Goal: Transaction & Acquisition: Purchase product/service

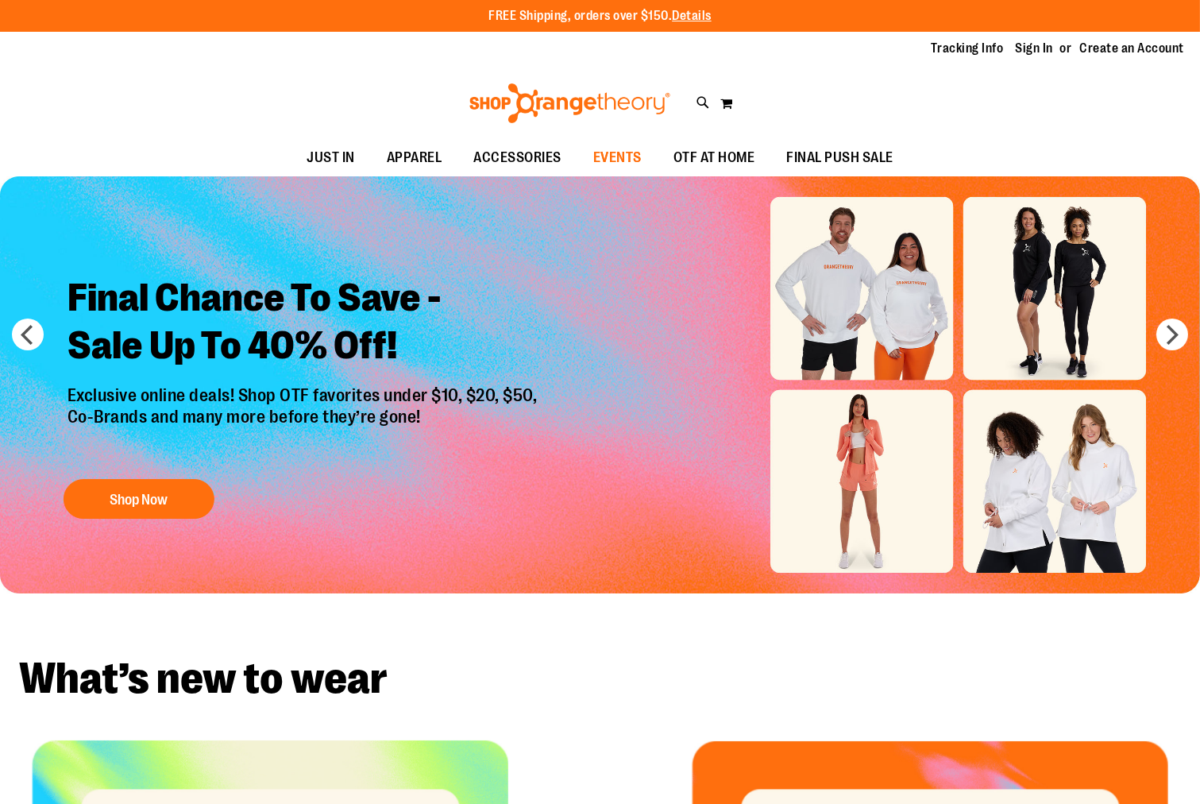
click at [623, 159] on span "EVENTS" at bounding box center [617, 158] width 48 height 36
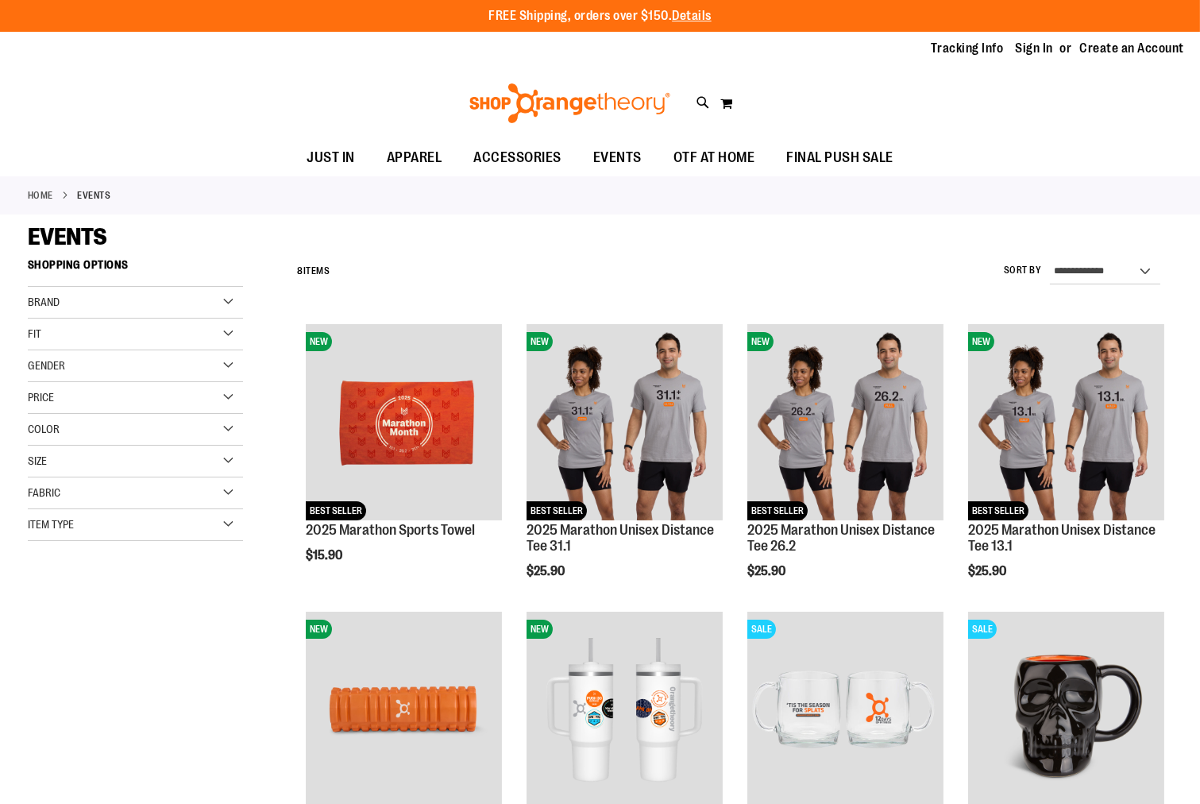
click at [902, 273] on div "**********" at bounding box center [730, 271] width 883 height 41
click at [1043, 41] on link "Sign In" at bounding box center [1035, 48] width 38 height 17
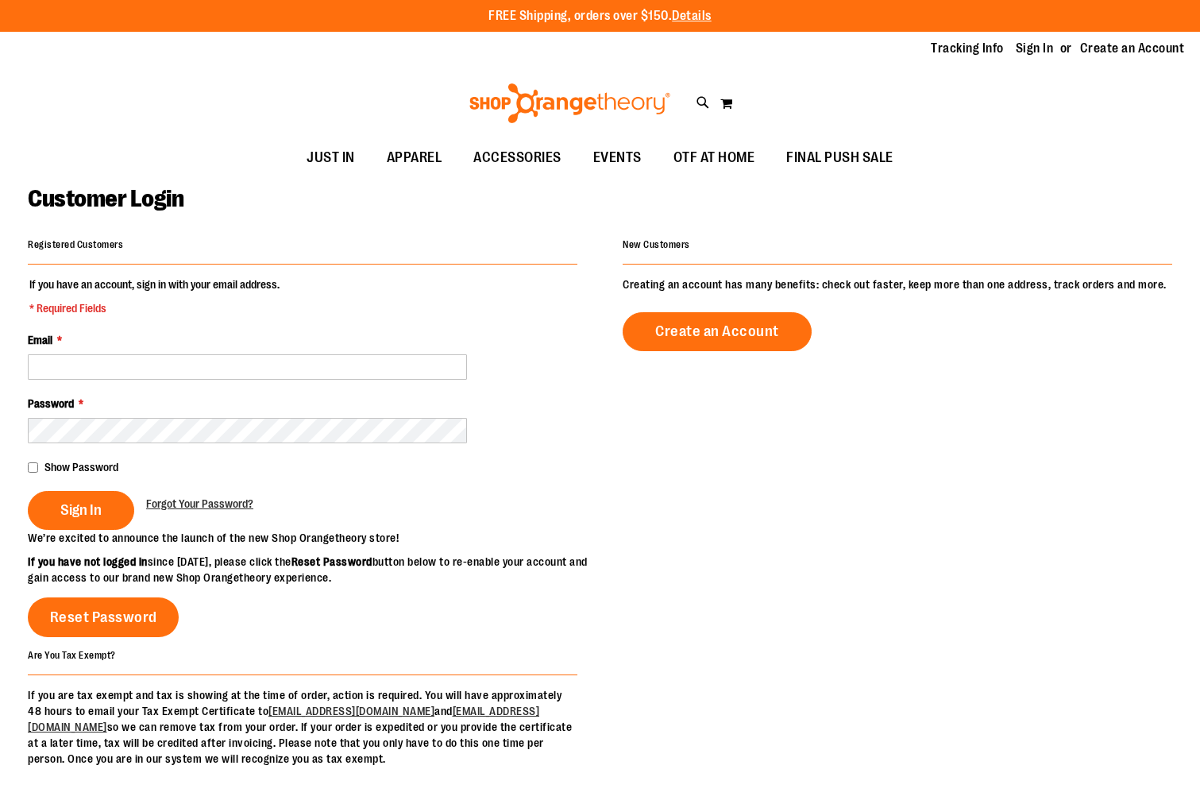
click at [132, 353] on div "Email *" at bounding box center [303, 356] width 550 height 48
click at [129, 372] on input "Email *" at bounding box center [247, 366] width 439 height 25
type input "**********"
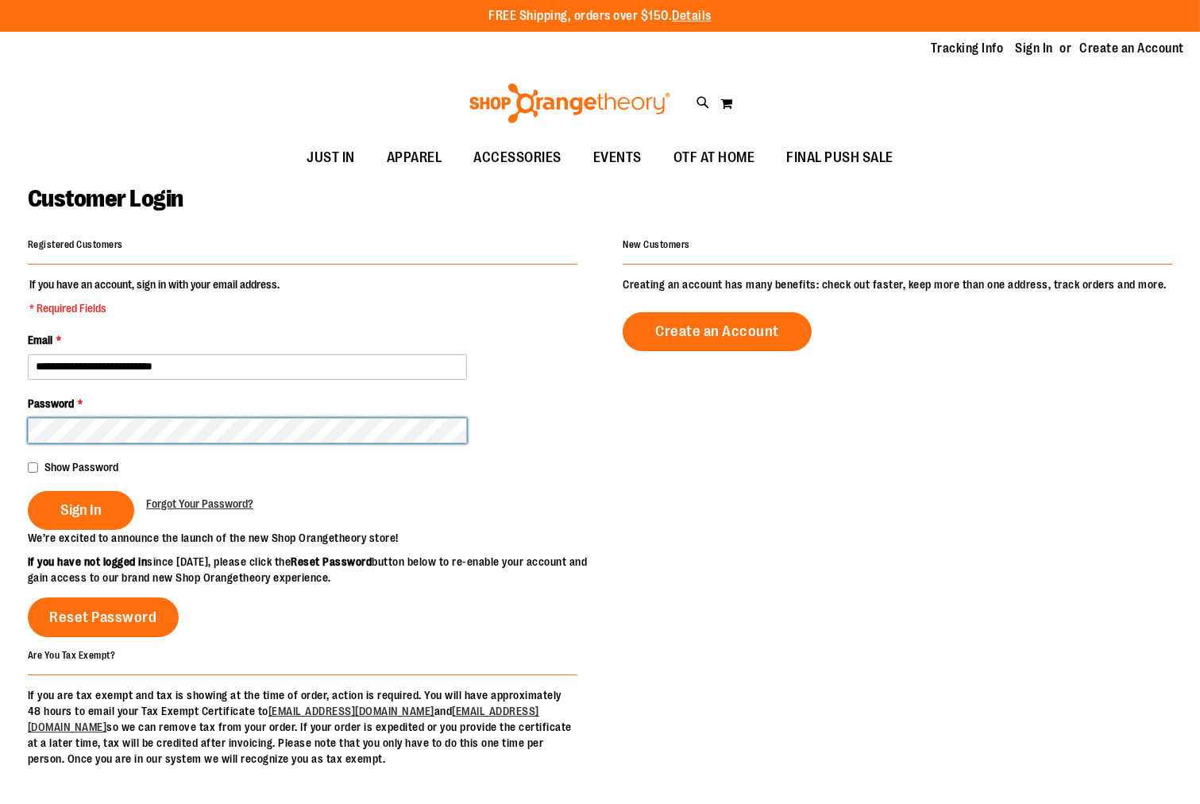
click at [28, 491] on button "Sign In" at bounding box center [81, 510] width 106 height 39
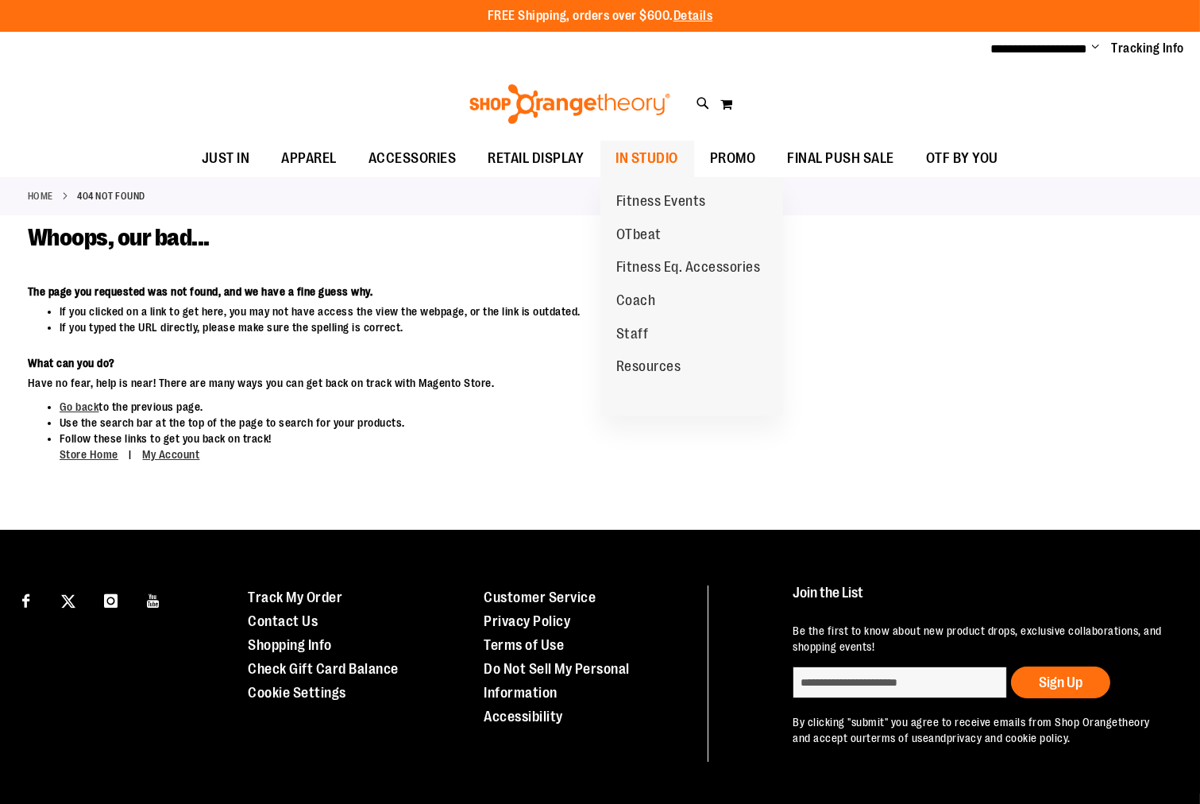
click at [649, 145] on span "IN STUDIO" at bounding box center [647, 159] width 63 height 36
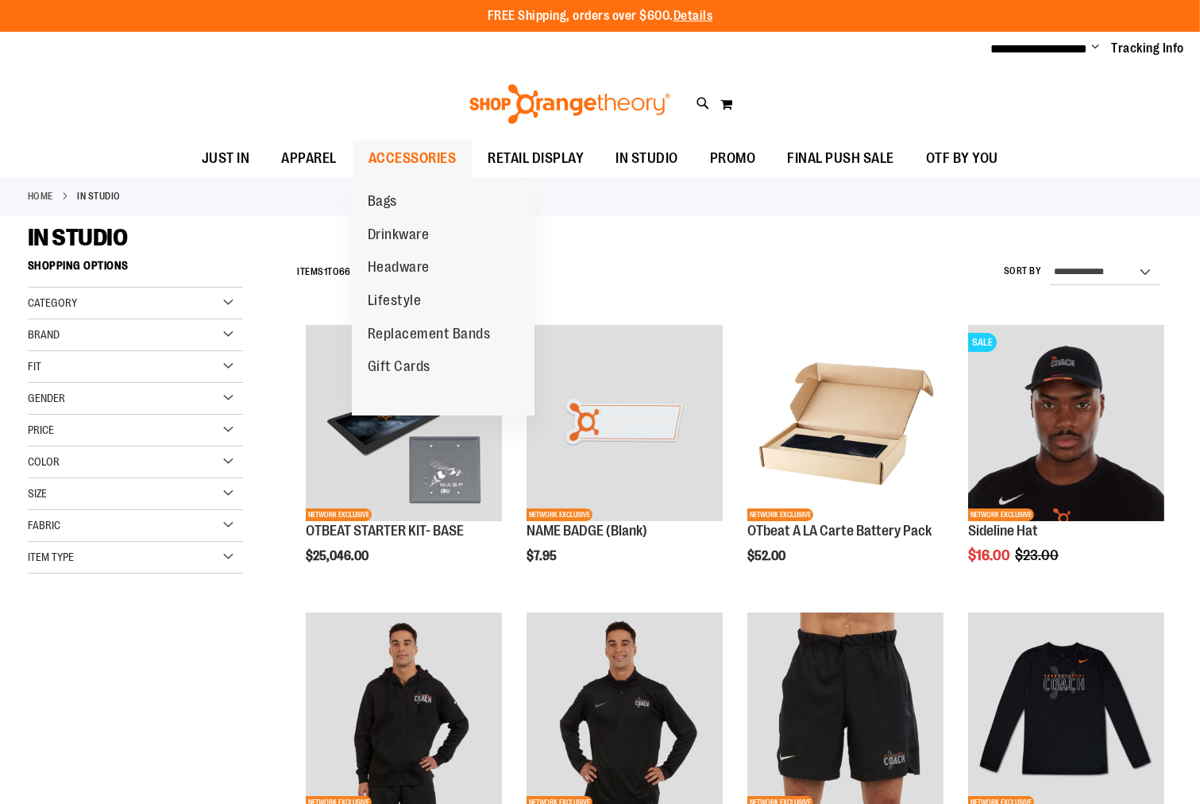
click at [445, 164] on span "ACCESSORIES" at bounding box center [413, 159] width 88 height 36
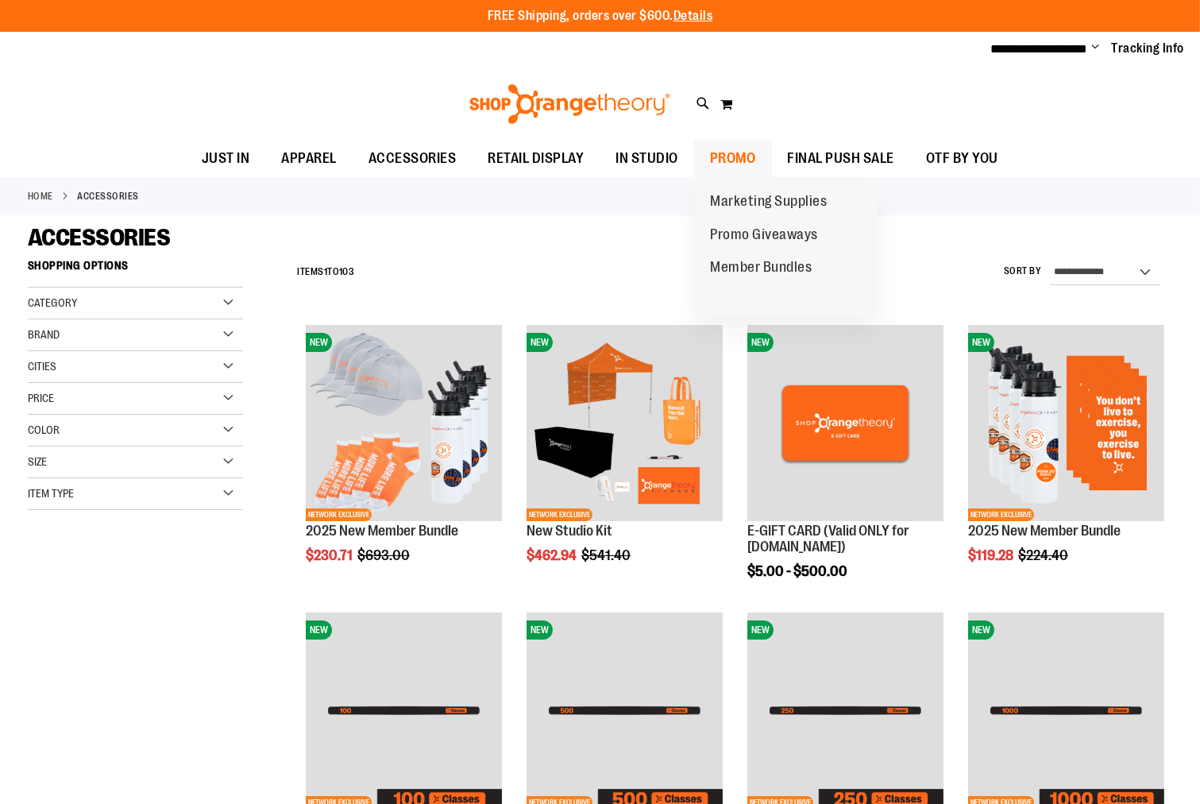
click at [721, 153] on span "PROMO" at bounding box center [733, 159] width 46 height 36
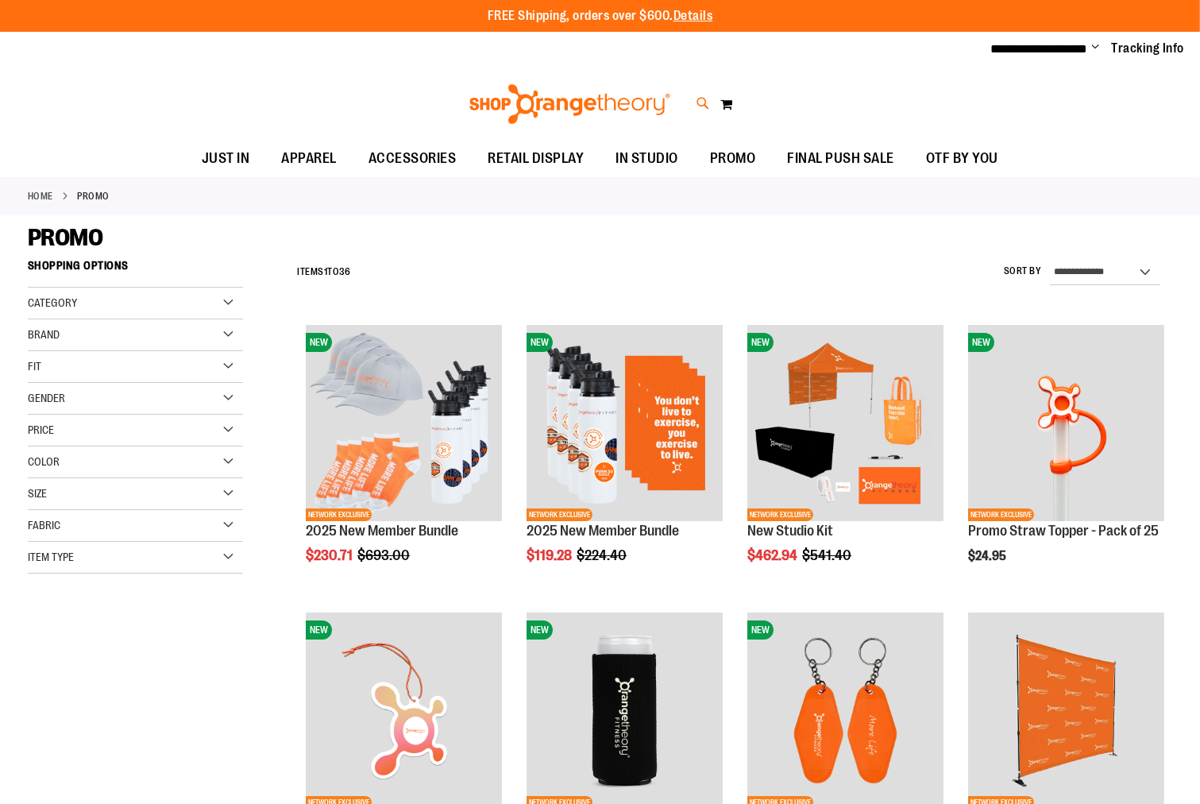
click at [699, 99] on icon at bounding box center [704, 104] width 14 height 18
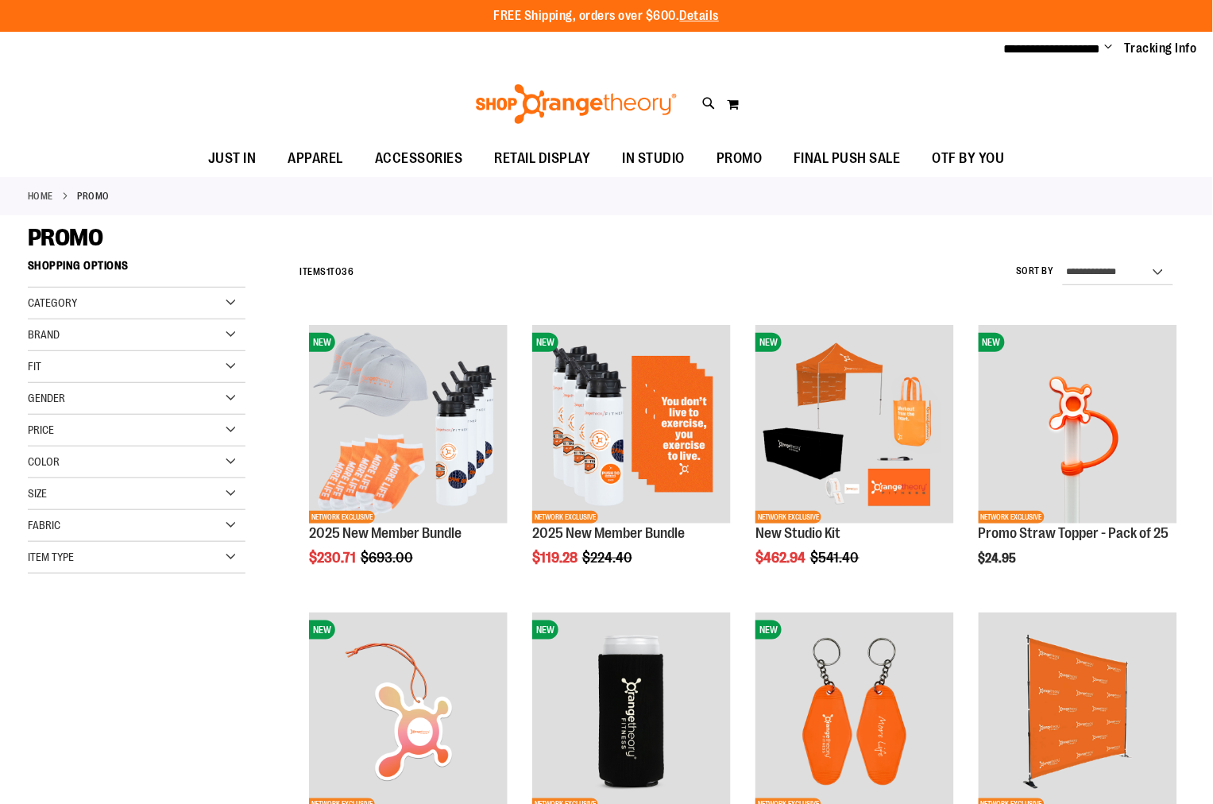
type input "*********"
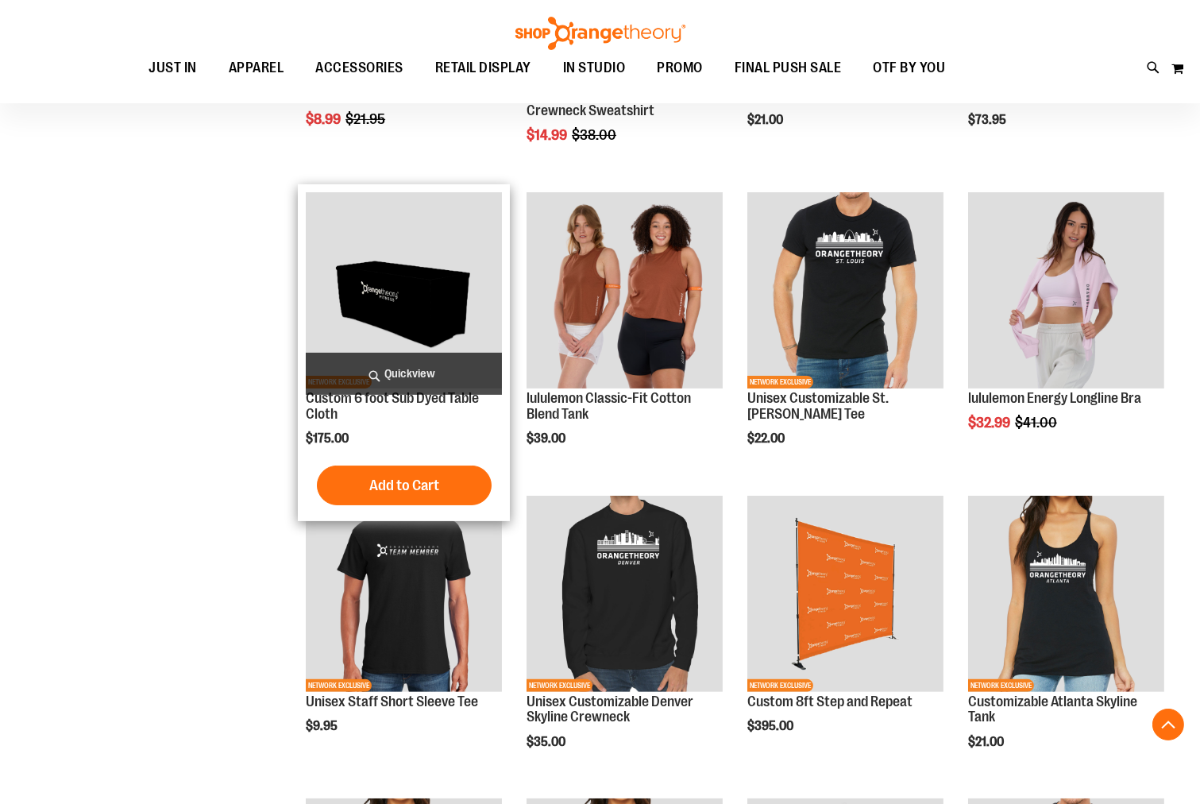
scroll to position [528, 0]
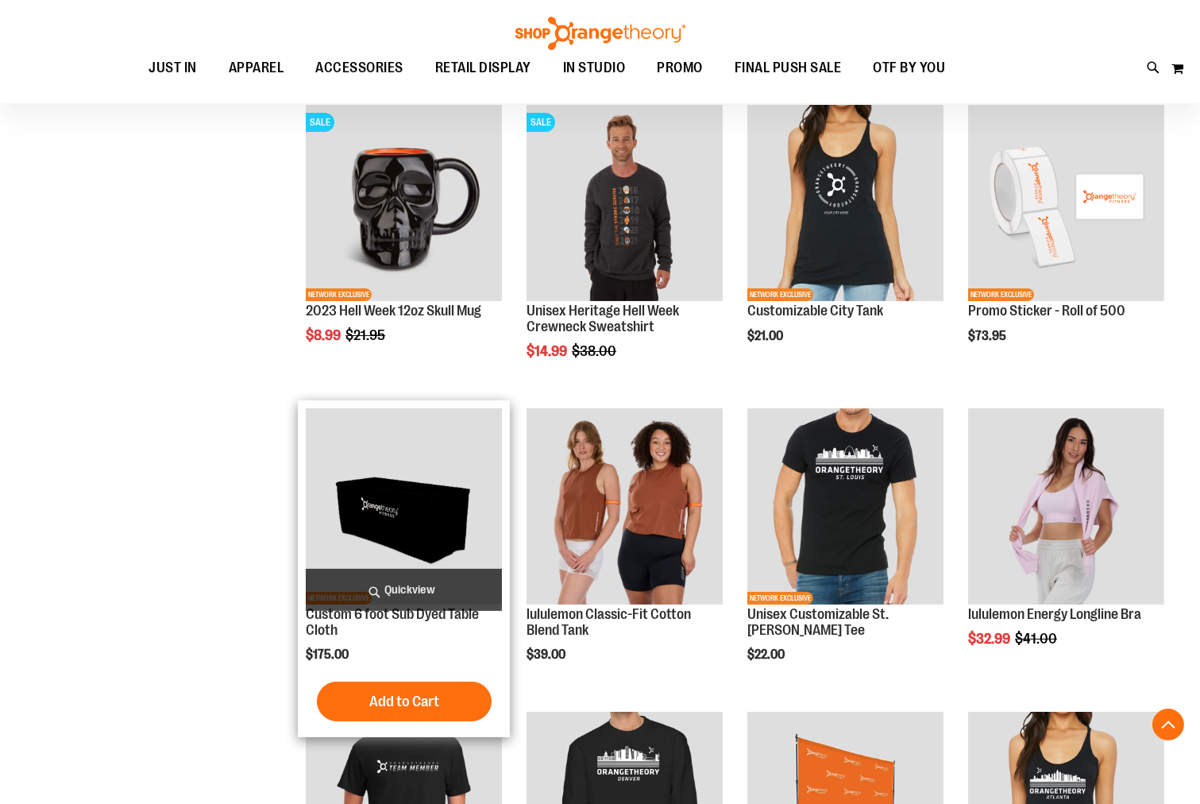
click at [406, 470] on img "product" at bounding box center [404, 506] width 196 height 196
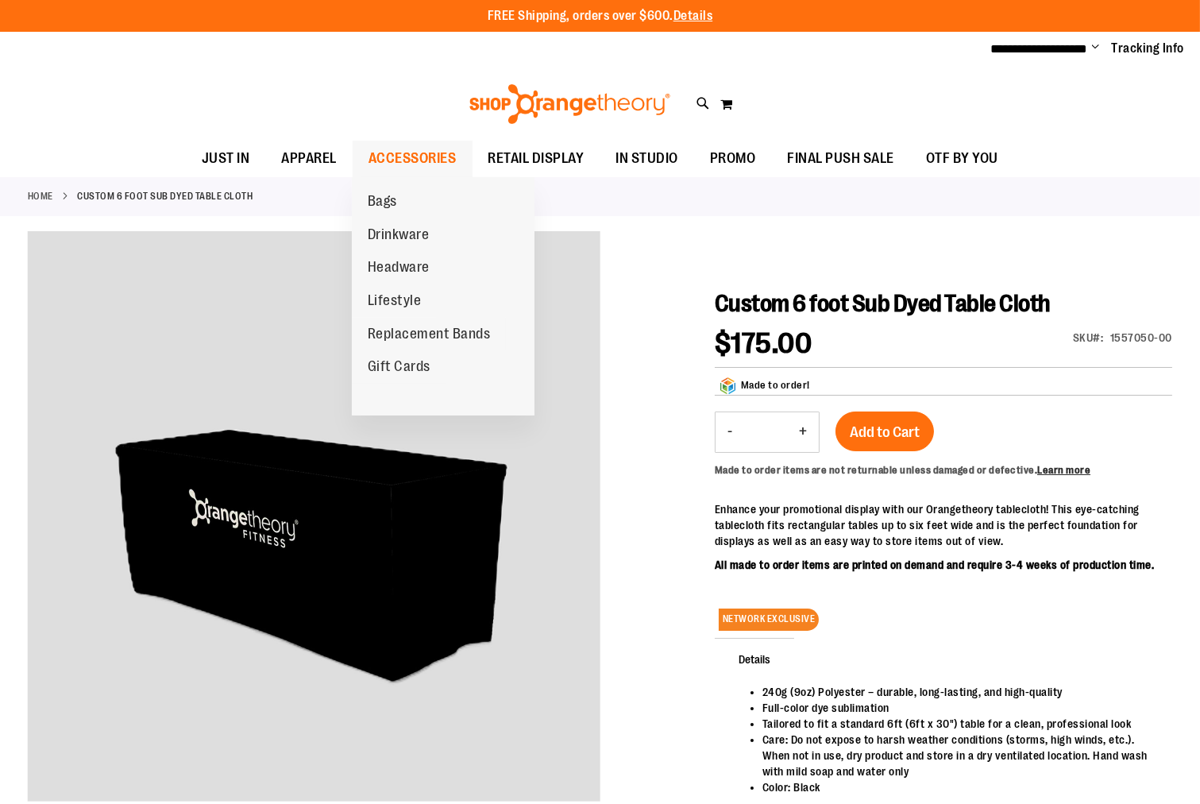
click at [433, 155] on span "ACCESSORIES" at bounding box center [413, 159] width 88 height 36
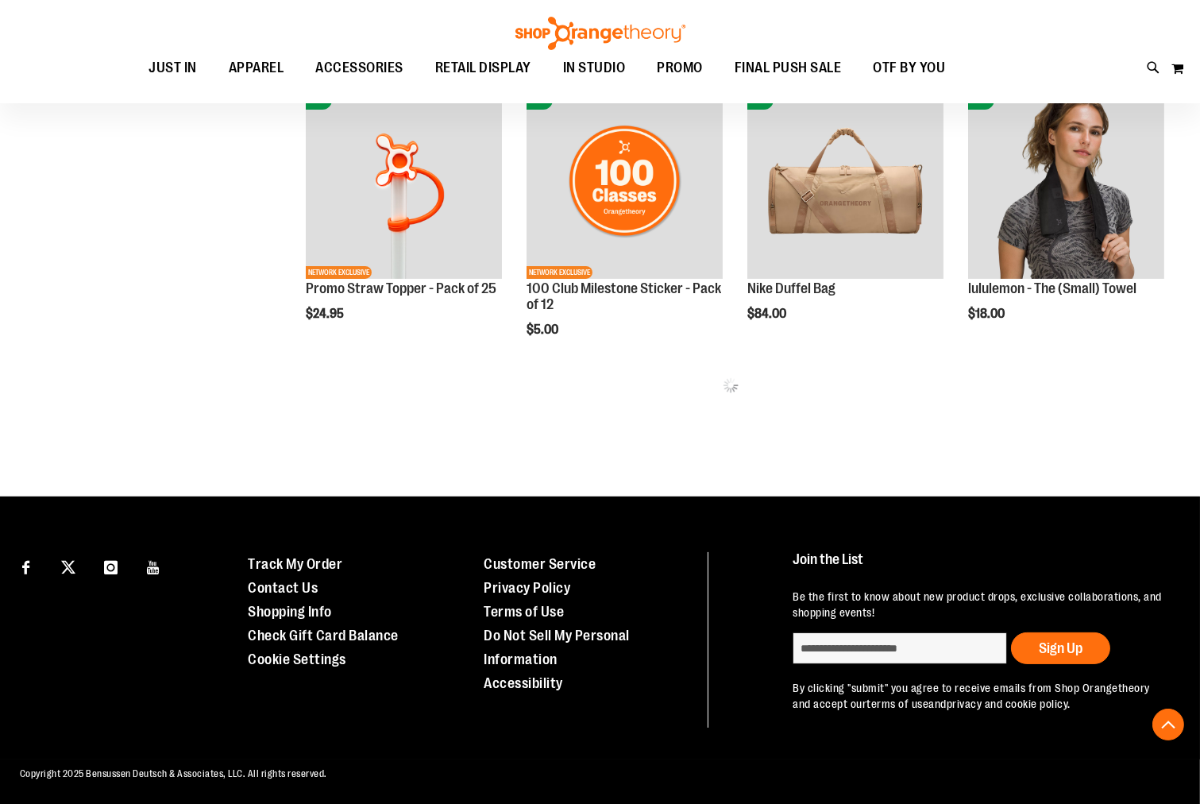
scroll to position [674, 0]
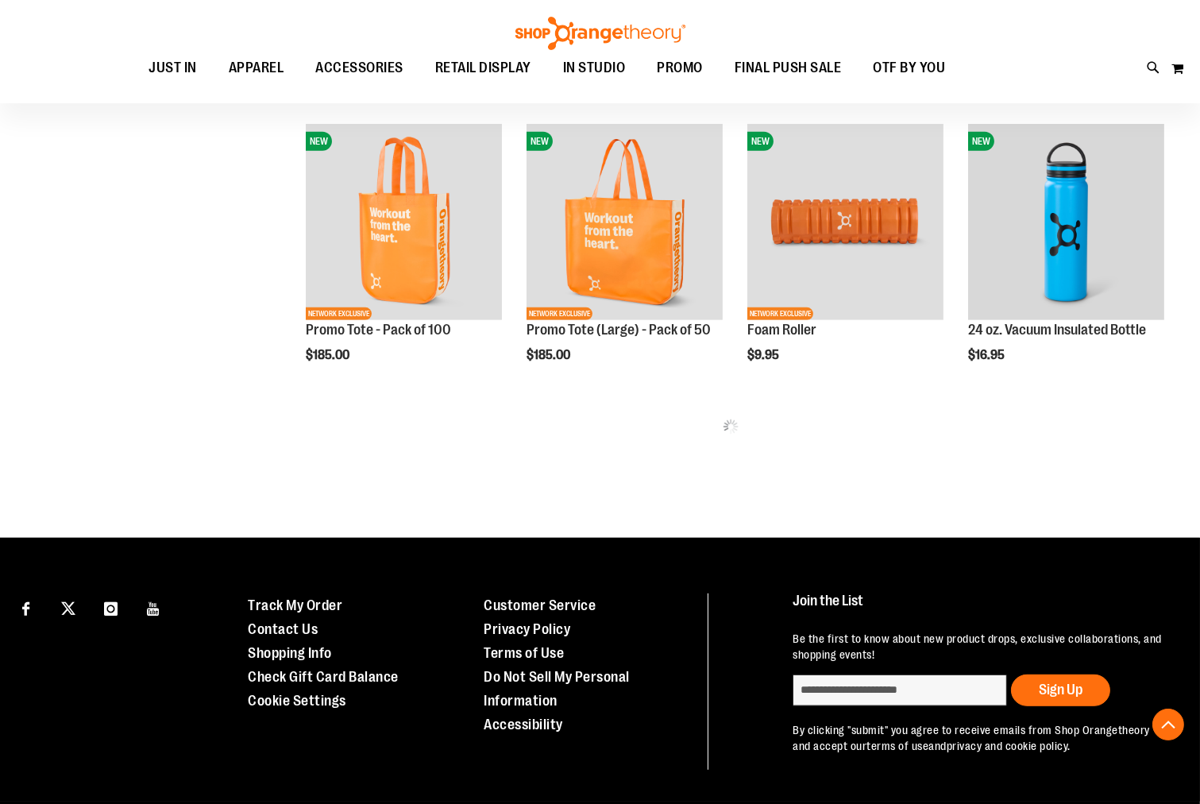
scroll to position [963, 0]
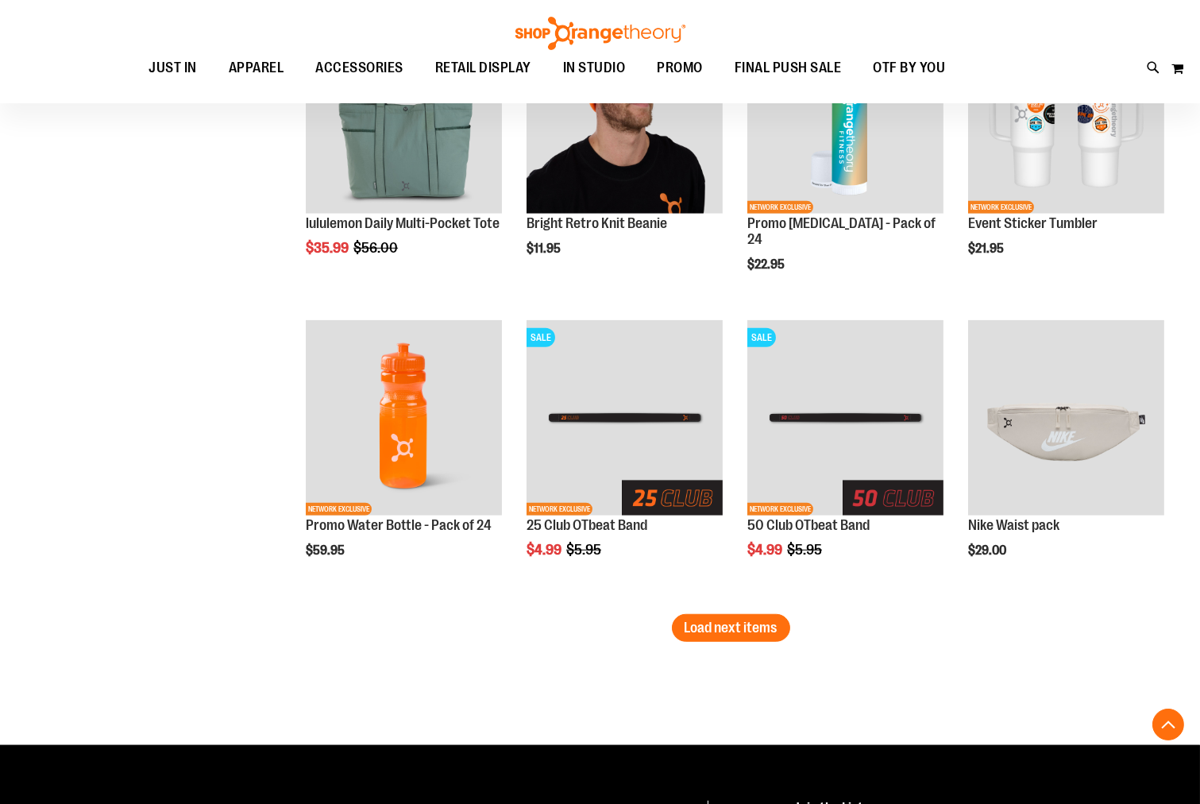
scroll to position [2499, 0]
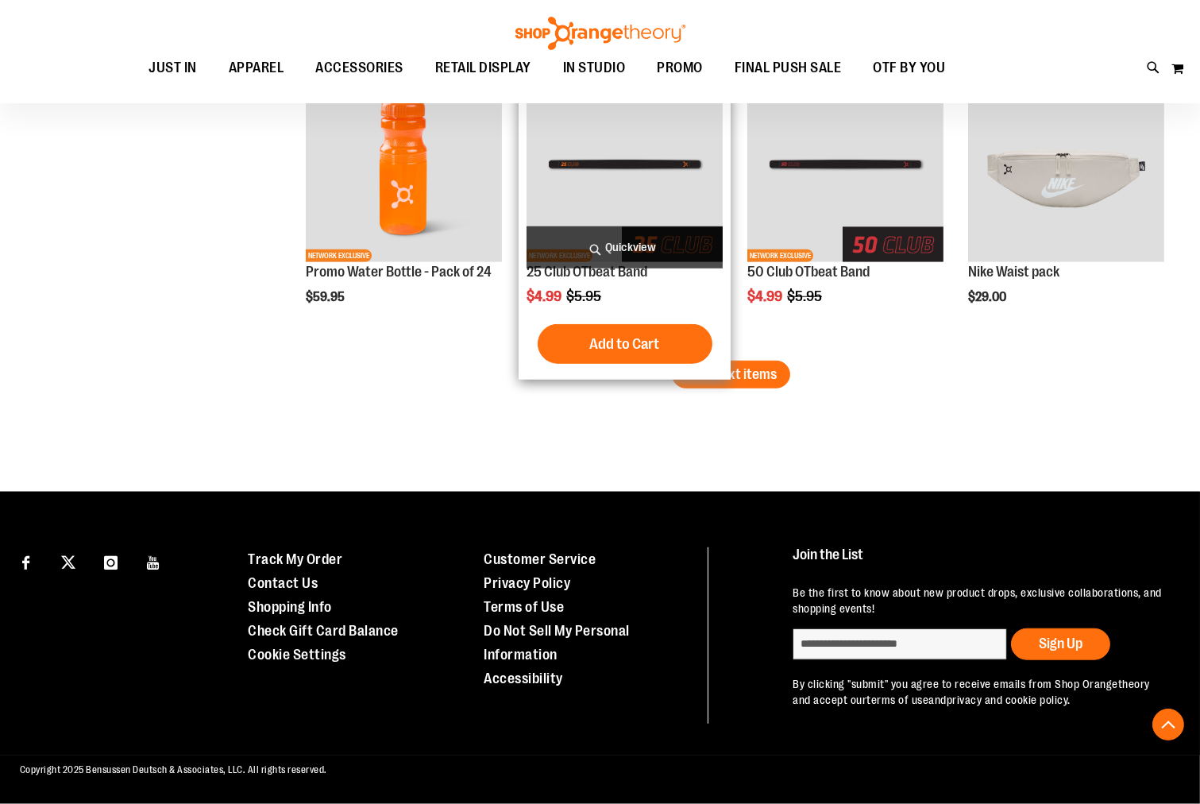
click at [720, 376] on div "SALE NETWORK EXCLUSIVE 25 Club OTbeat Band $4.99 Regular Price $5.95 [GEOGRAPHI…" at bounding box center [625, 220] width 212 height 322
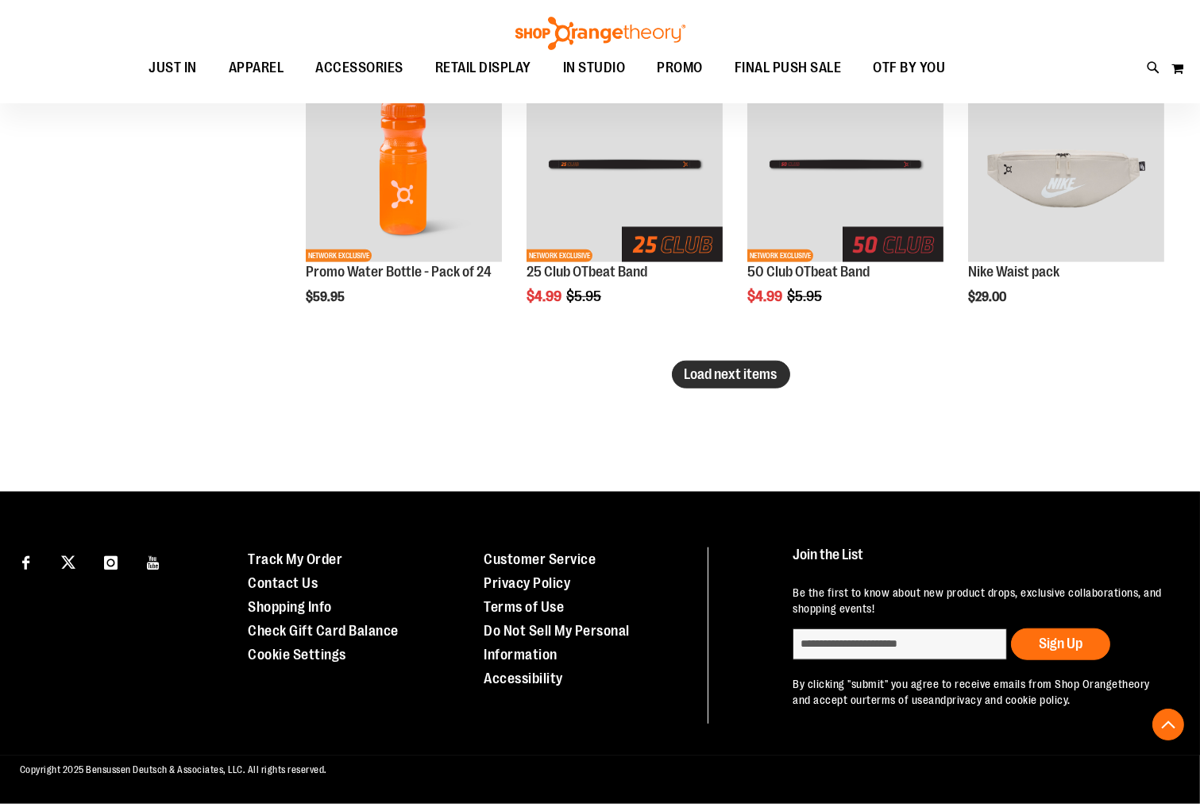
click at [749, 371] on span "Load next items" at bounding box center [731, 374] width 93 height 16
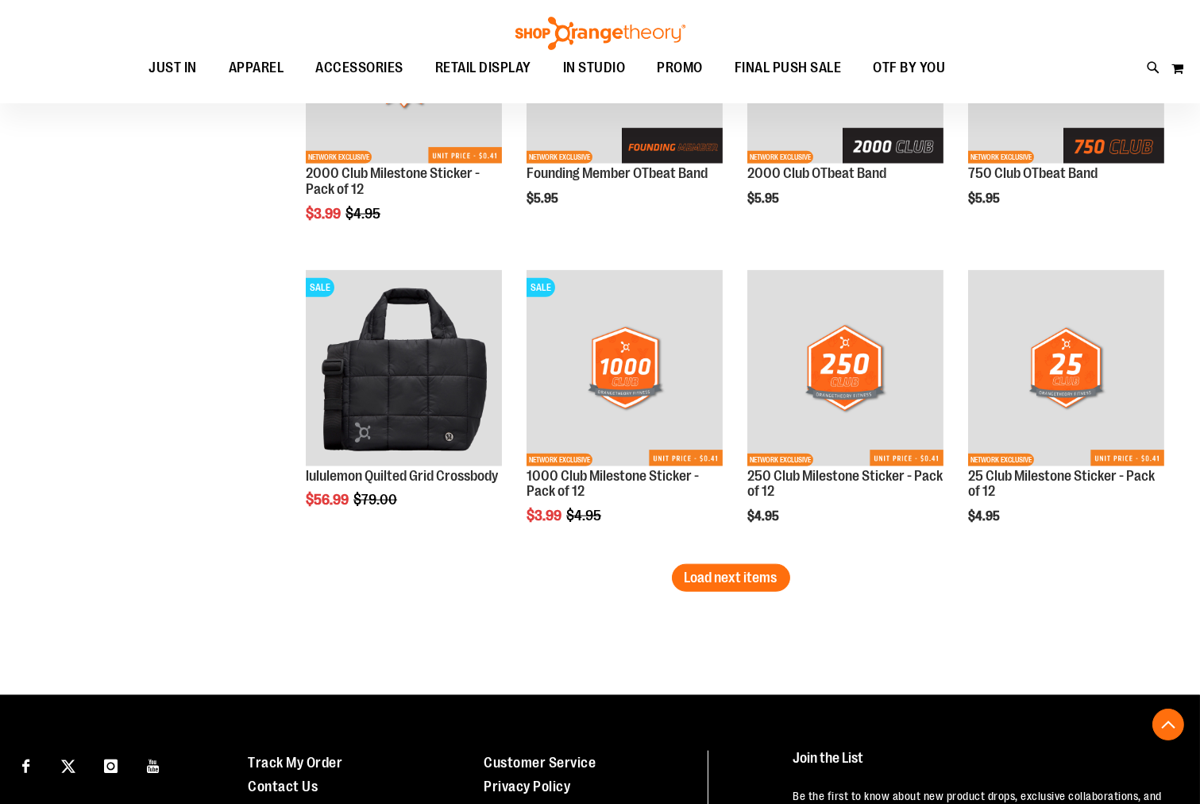
scroll to position [3382, 0]
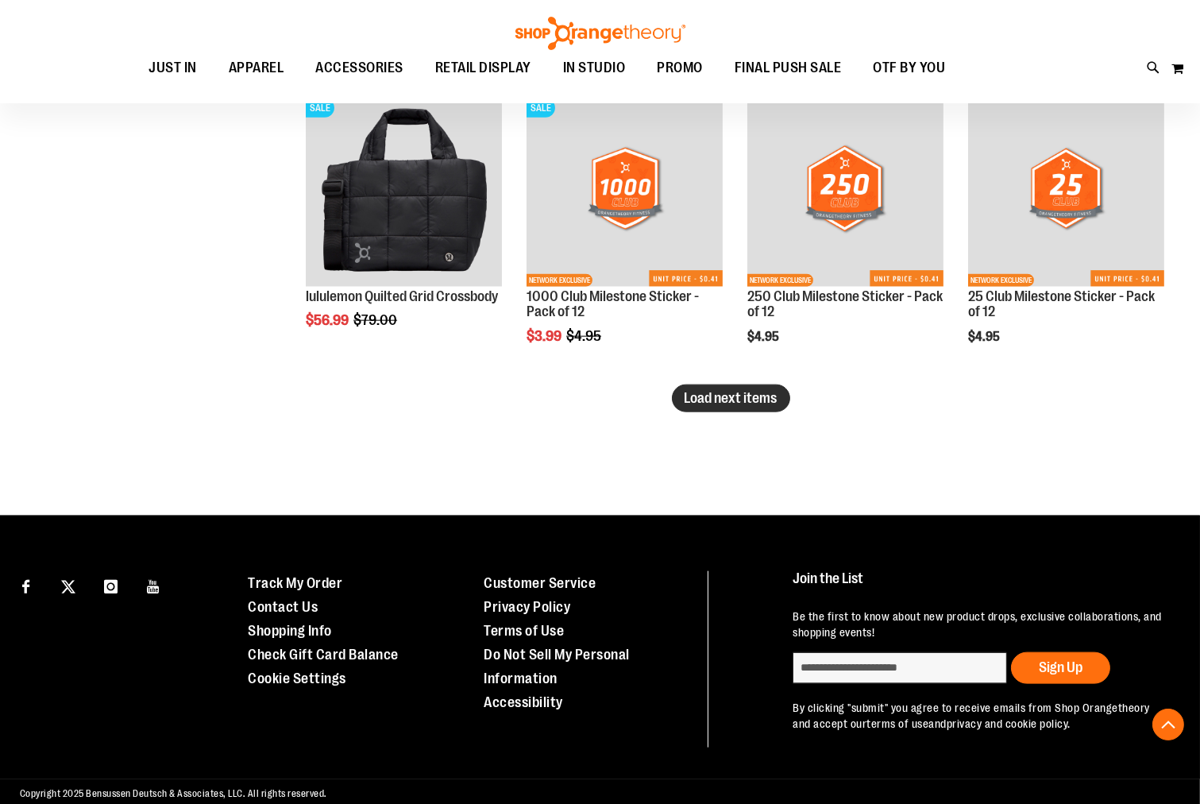
click at [715, 400] on span "Load next items" at bounding box center [731, 398] width 93 height 16
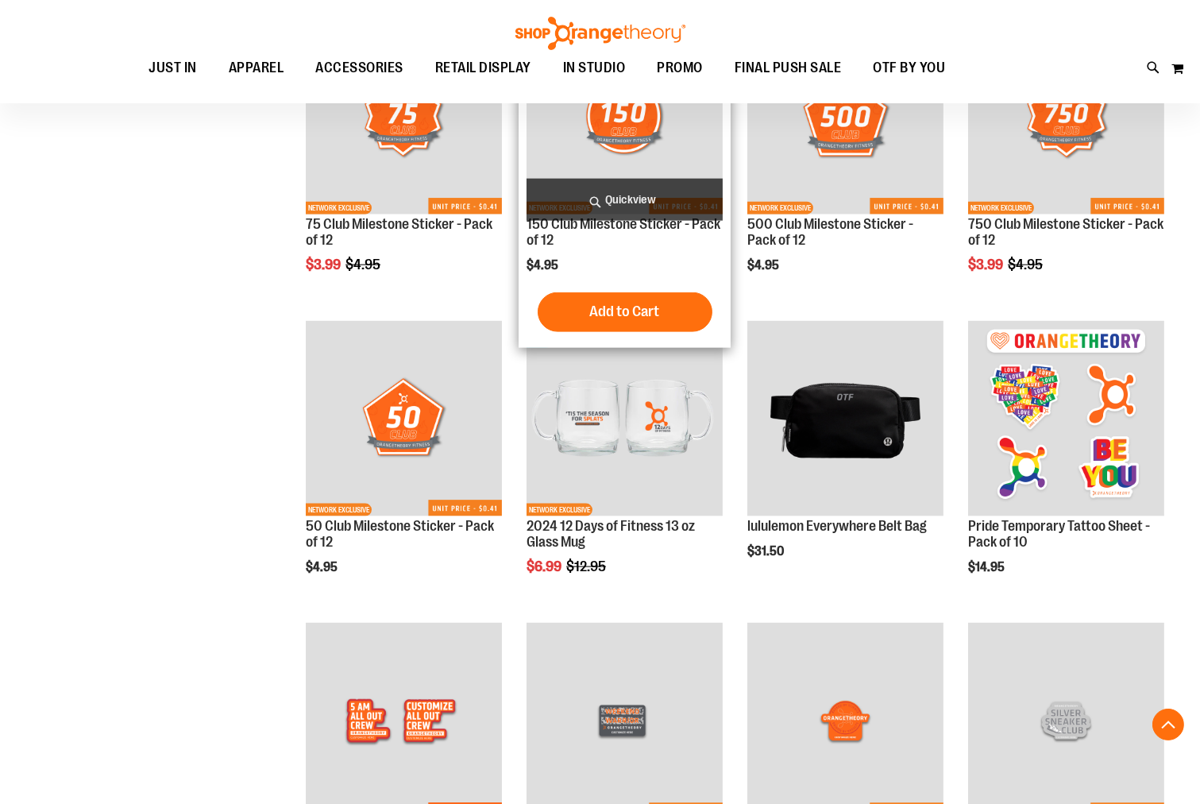
scroll to position [3911, 0]
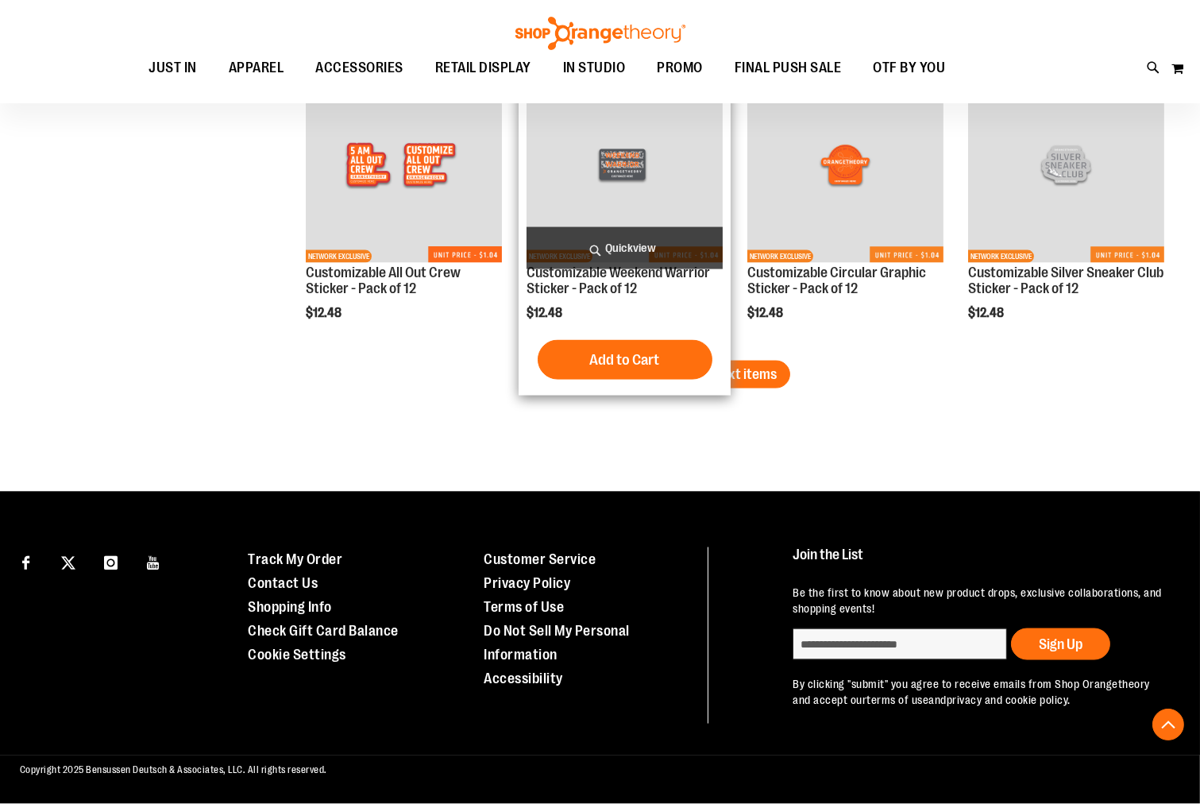
click at [696, 384] on button "Load next items" at bounding box center [731, 375] width 118 height 28
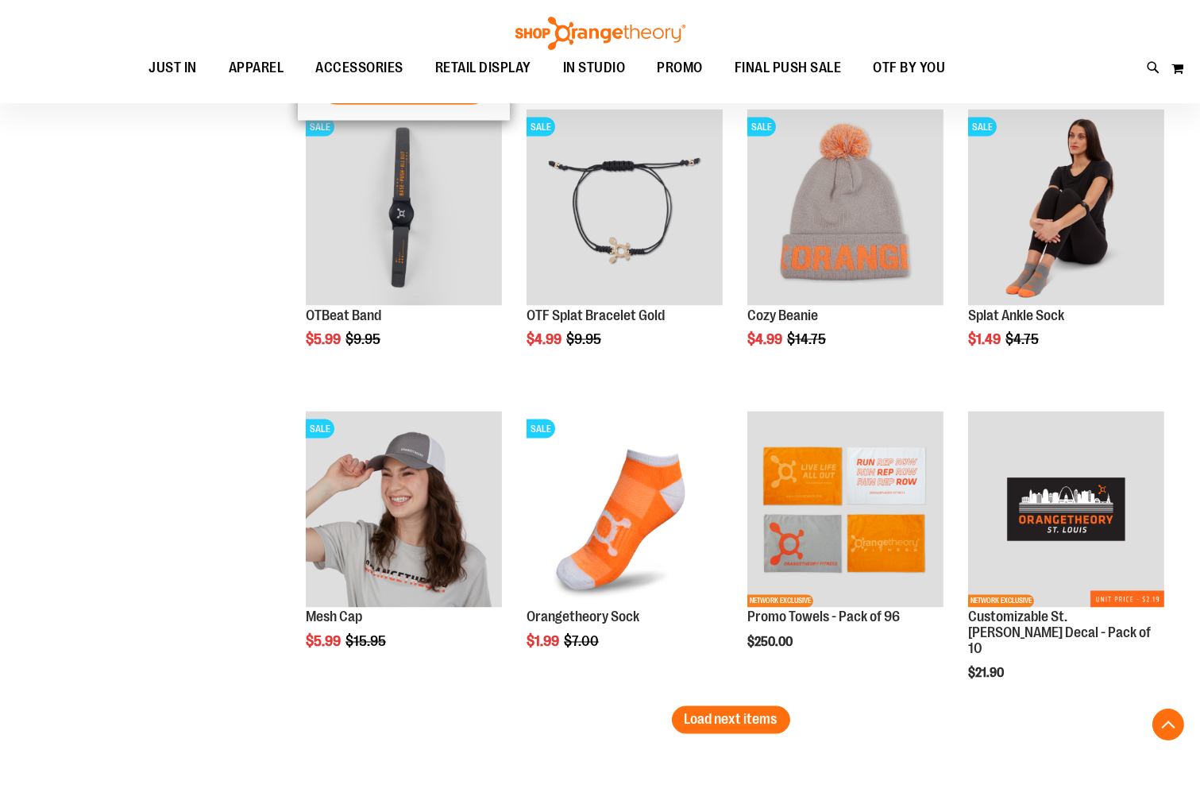
scroll to position [5106, 0]
